Goal: Navigation & Orientation: Find specific page/section

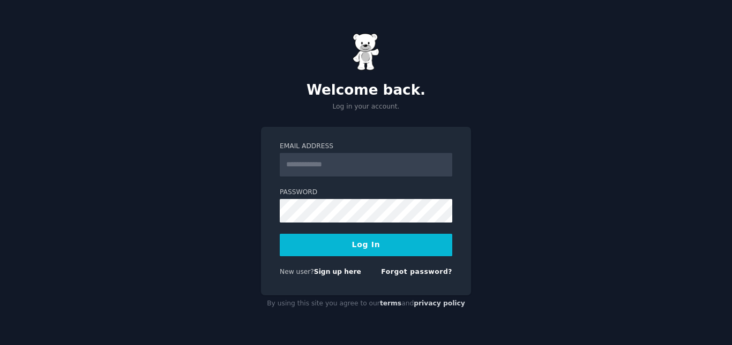
click at [360, 171] on input "Email Address" at bounding box center [366, 165] width 172 height 24
type input "**********"
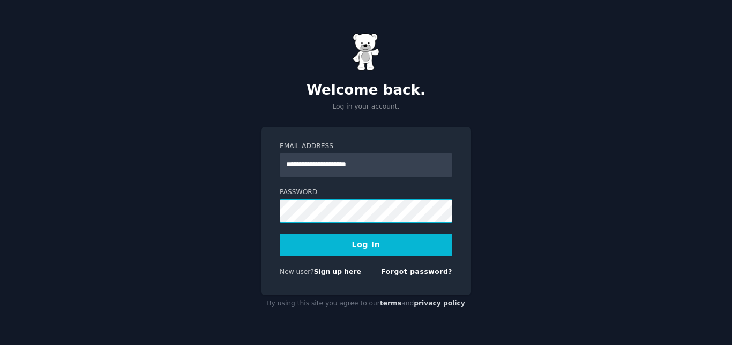
click at [280, 234] on button "Log In" at bounding box center [366, 245] width 172 height 22
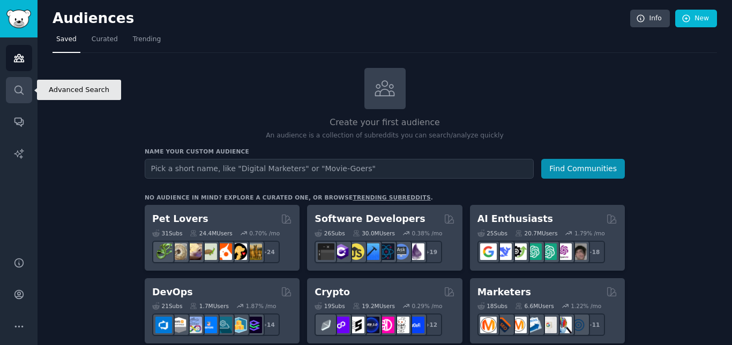
click at [25, 84] on link "Search" at bounding box center [19, 90] width 26 height 26
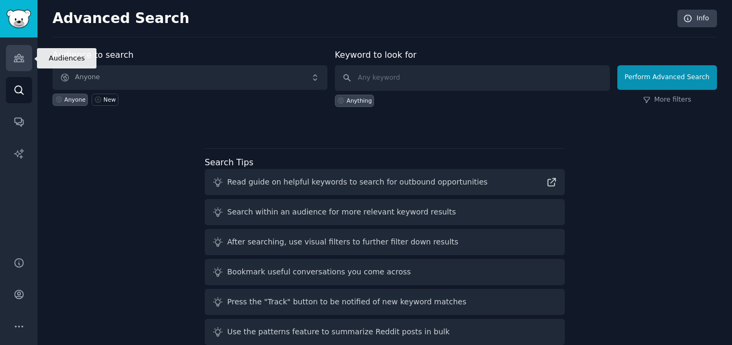
click at [16, 52] on link "Audiences" at bounding box center [19, 58] width 26 height 26
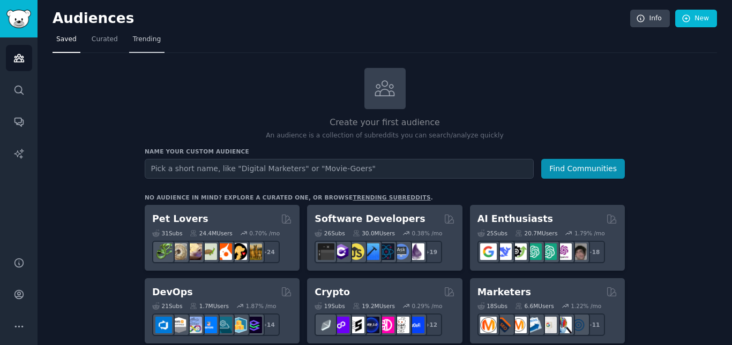
click at [133, 43] on span "Trending" at bounding box center [147, 40] width 28 height 10
